Goal: Transaction & Acquisition: Purchase product/service

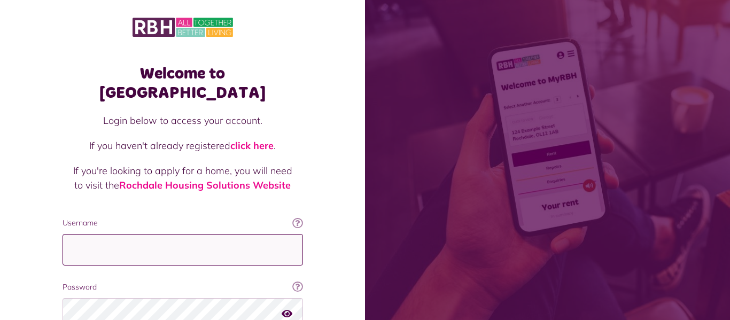
type input "**********"
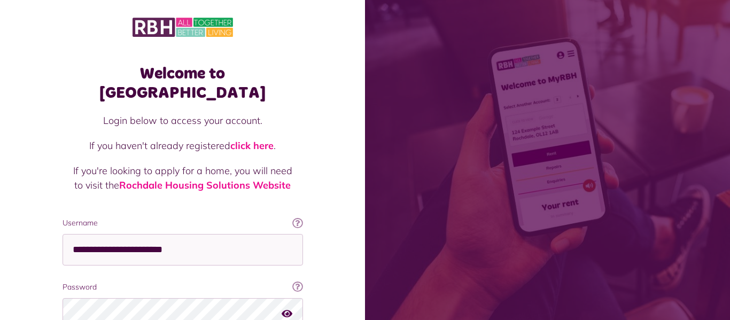
click at [33, 284] on div "Welcome to MyRBH Login below to access your account. If you haven't already reg…" at bounding box center [182, 214] width 365 height 429
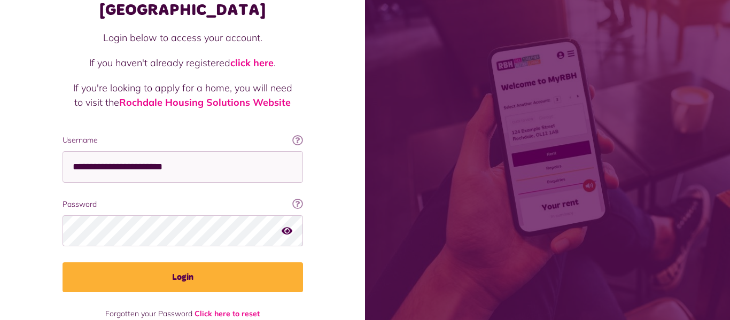
scroll to position [90, 0]
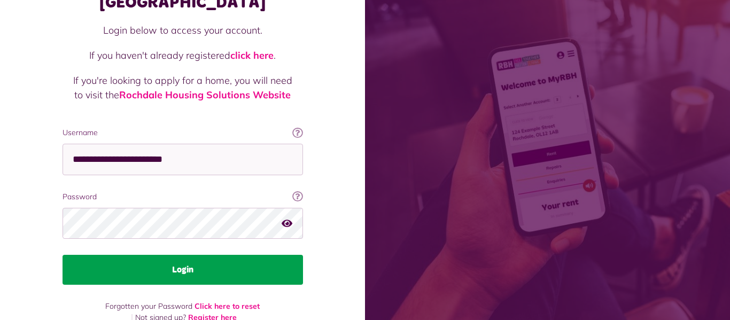
click at [160, 255] on button "Login" at bounding box center [182, 270] width 240 height 30
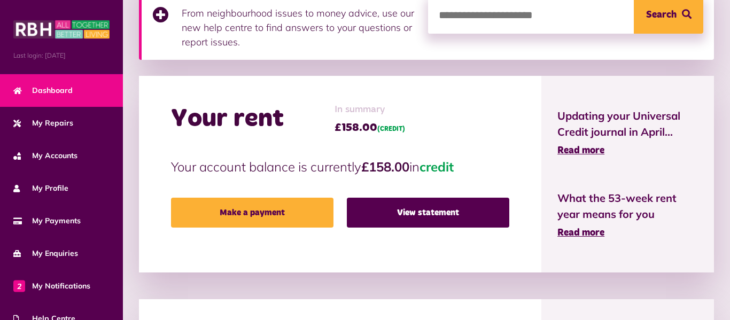
scroll to position [192, 0]
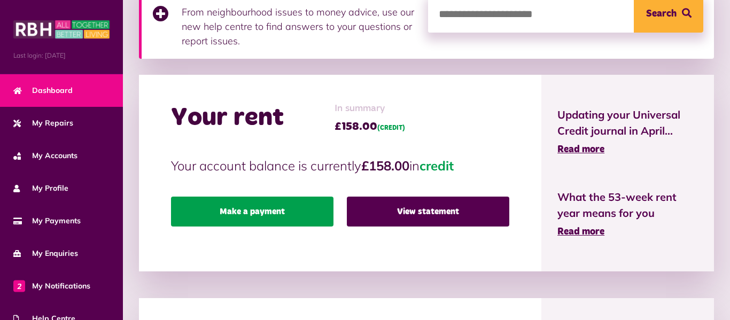
click at [241, 215] on link "Make a payment" at bounding box center [252, 212] width 162 height 30
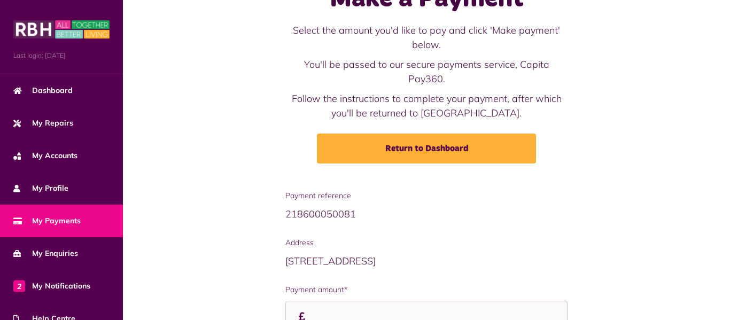
scroll to position [85, 0]
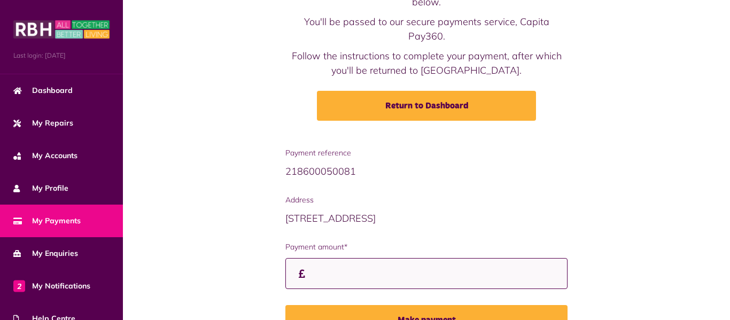
click at [315, 260] on input "Payment amount*" at bounding box center [426, 274] width 282 height 32
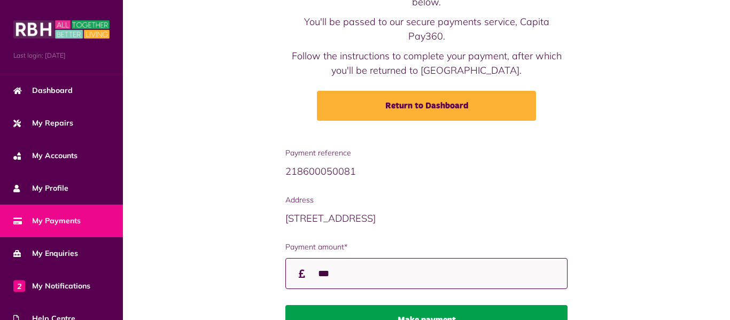
type input "***"
click at [385, 310] on button "Make payment" at bounding box center [426, 320] width 282 height 30
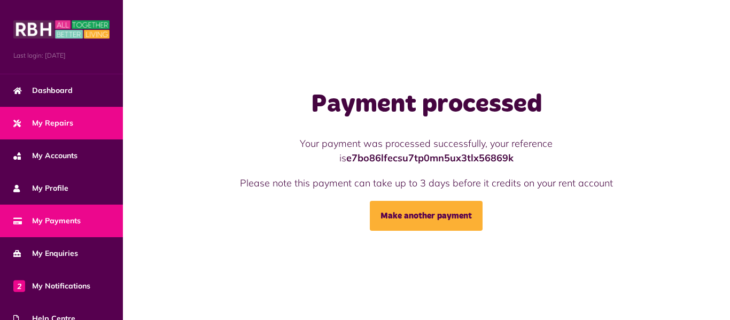
click at [58, 129] on link "My Repairs" at bounding box center [61, 123] width 123 height 33
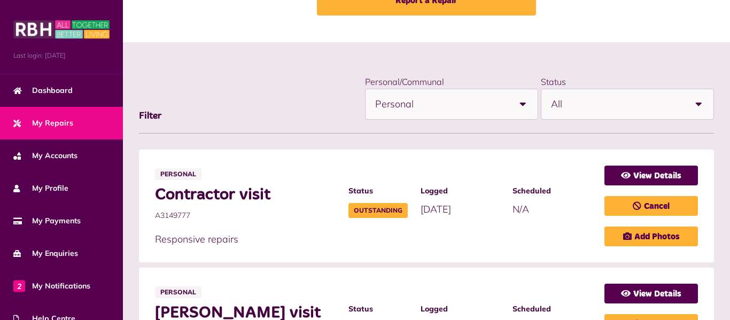
scroll to position [107, 0]
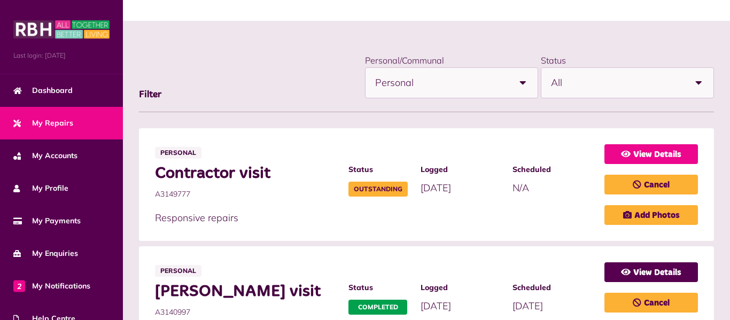
click at [644, 151] on link "View Details" at bounding box center [650, 154] width 93 height 20
